Goal: Navigation & Orientation: Find specific page/section

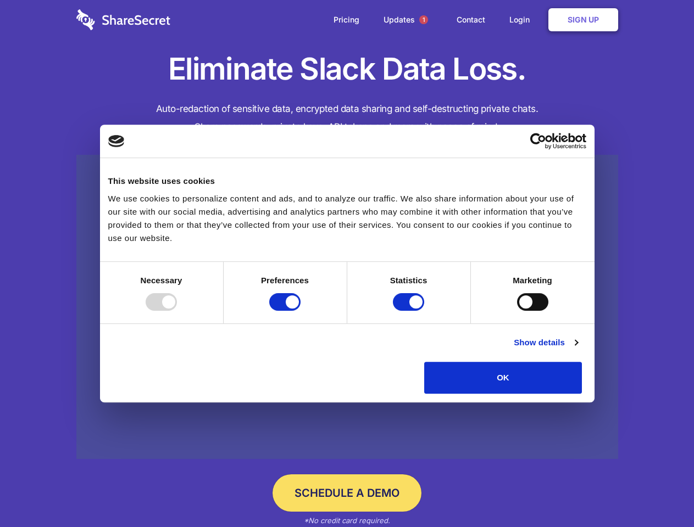
click at [177, 311] on div at bounding box center [161, 302] width 31 height 18
click at [301, 311] on input "Preferences" at bounding box center [284, 302] width 31 height 18
checkbox input "false"
click at [410, 311] on input "Statistics" at bounding box center [408, 302] width 31 height 18
checkbox input "false"
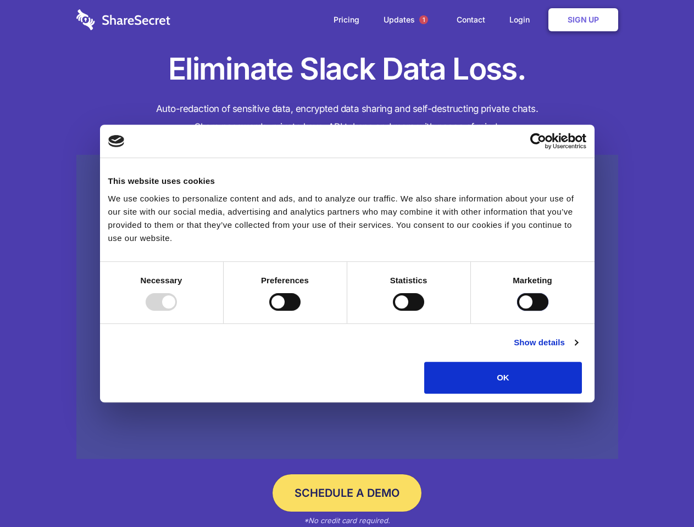
click at [517, 311] on input "Marketing" at bounding box center [532, 302] width 31 height 18
checkbox input "true"
click at [577, 349] on link "Show details" at bounding box center [546, 342] width 64 height 13
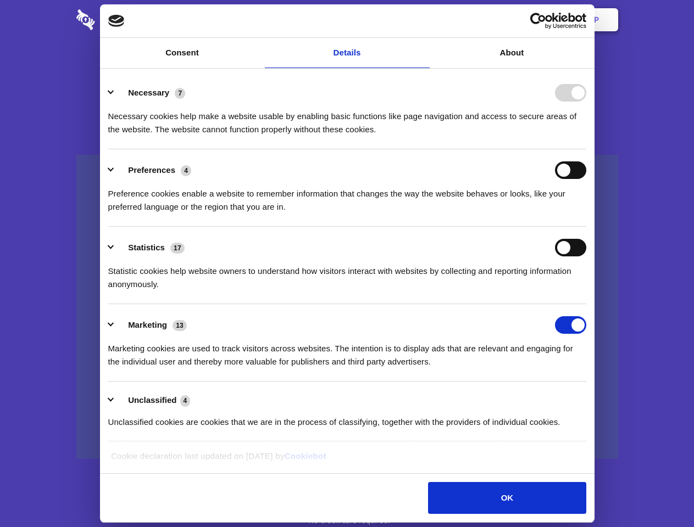
click at [586, 149] on li "Necessary 7 Necessary cookies help make a website usable by enabling basic func…" at bounding box center [347, 110] width 478 height 77
click at [423, 20] on span "1" at bounding box center [423, 19] width 9 height 9
